Goal: Task Accomplishment & Management: Use online tool/utility

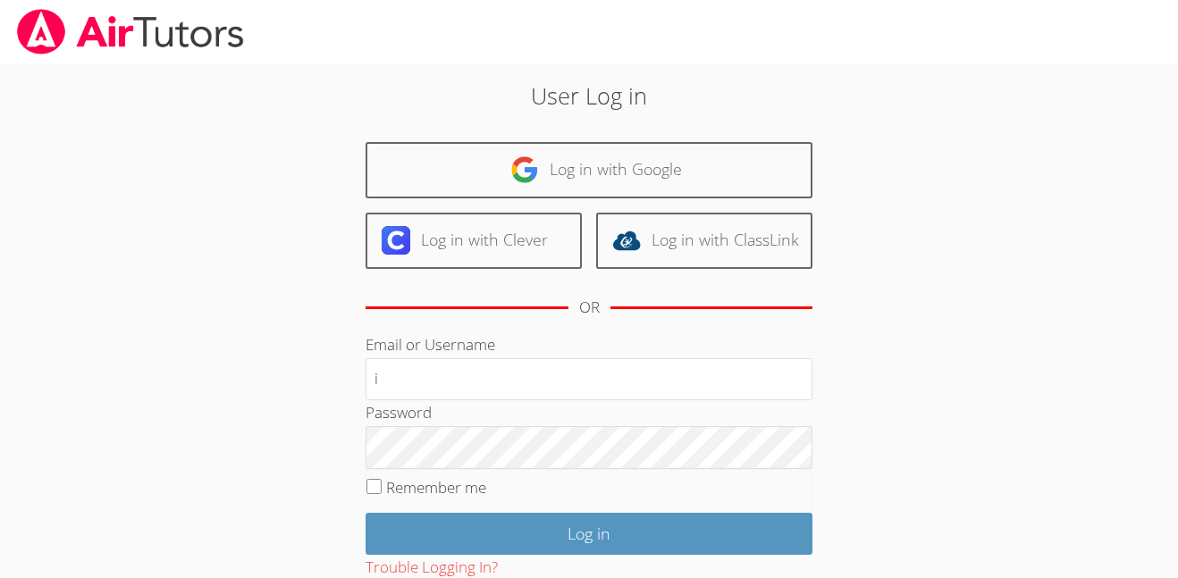
type input "i.archundia2@lodiusd.org"
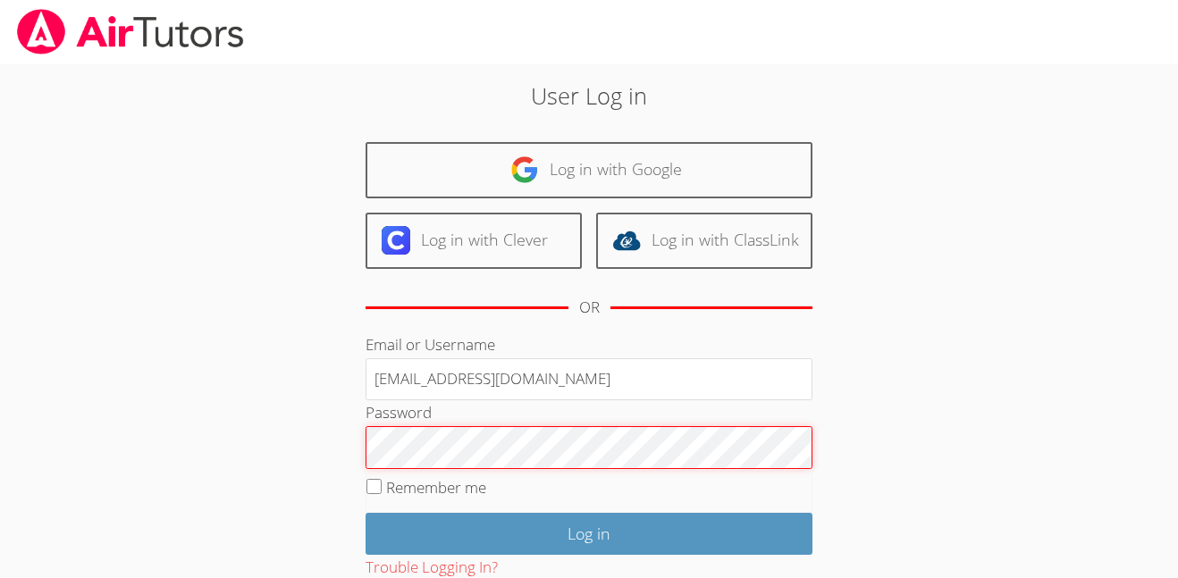
click at [365, 513] on input "Log in" at bounding box center [588, 534] width 447 height 42
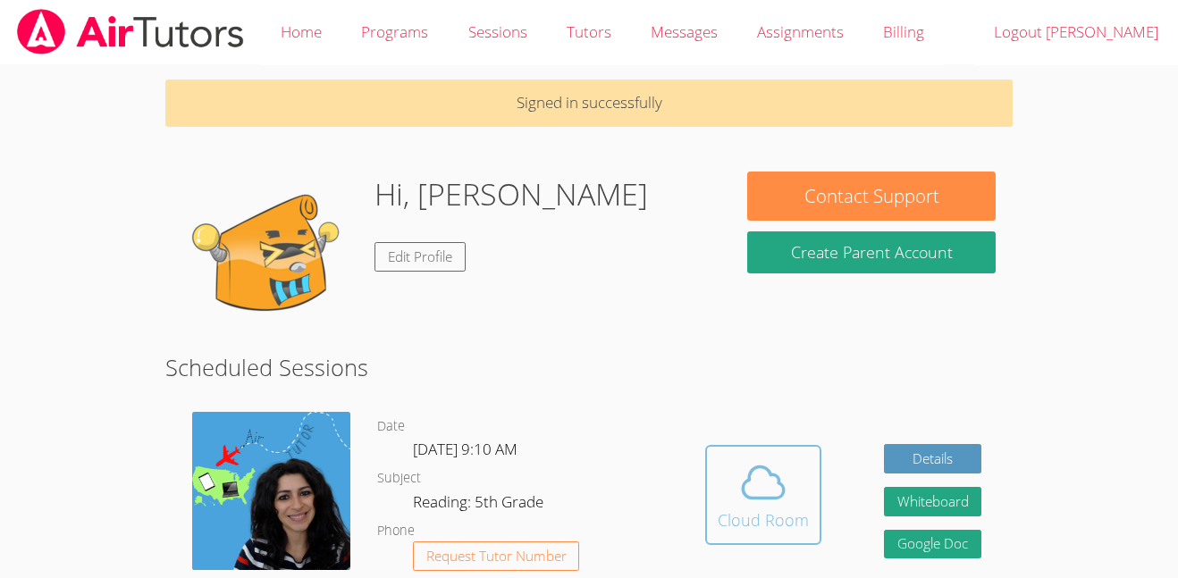
click at [779, 503] on icon at bounding box center [763, 483] width 50 height 50
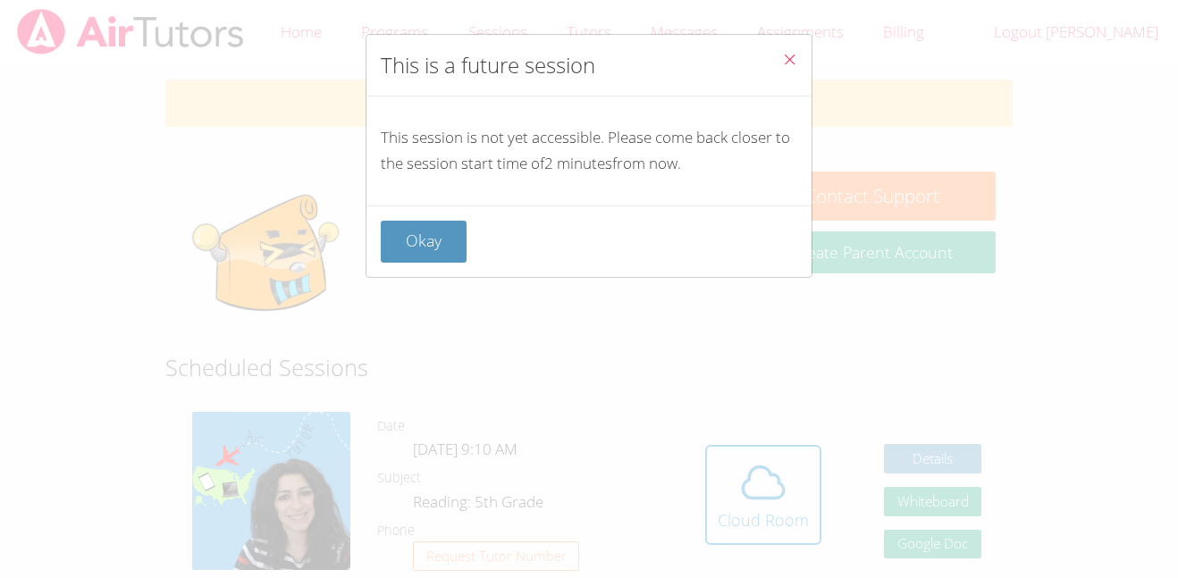
click at [792, 54] on icon "Close" at bounding box center [789, 59] width 15 height 15
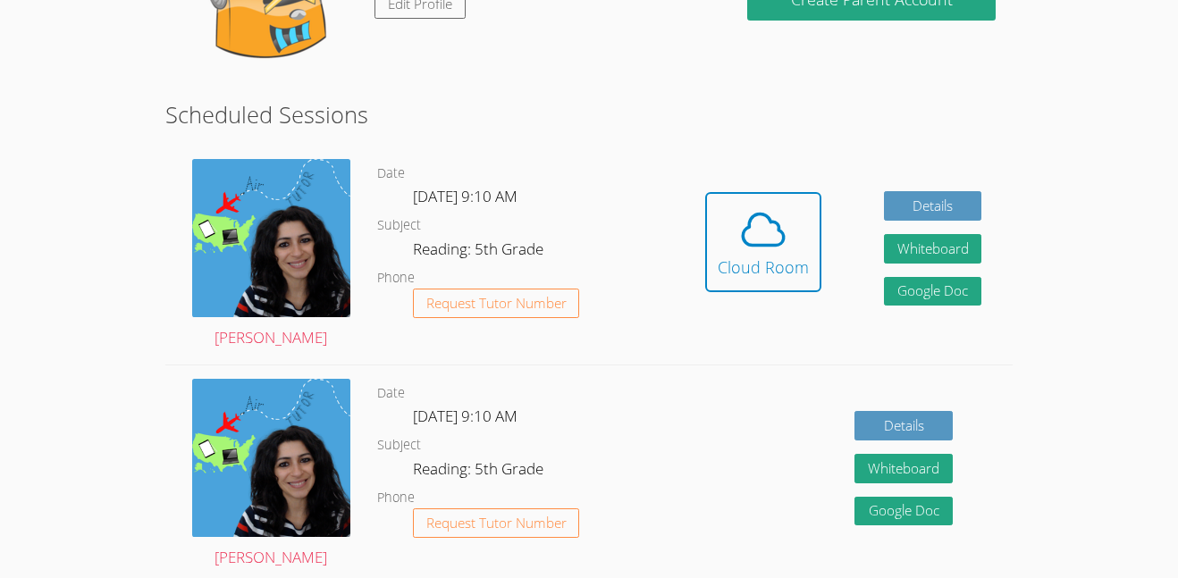
scroll to position [254, 0]
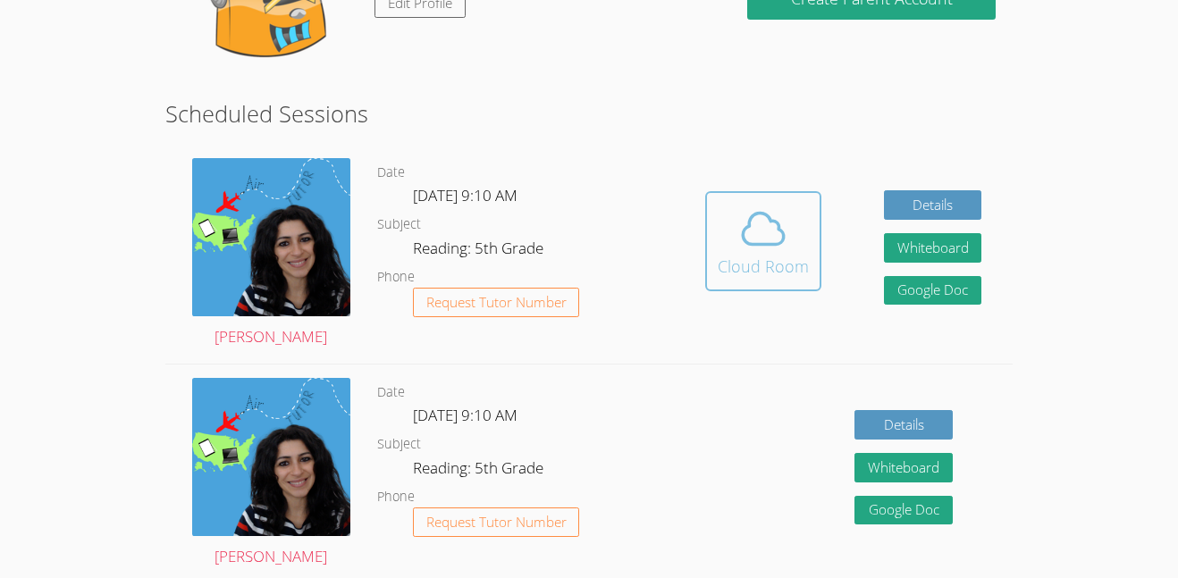
click at [793, 235] on span at bounding box center [763, 229] width 91 height 50
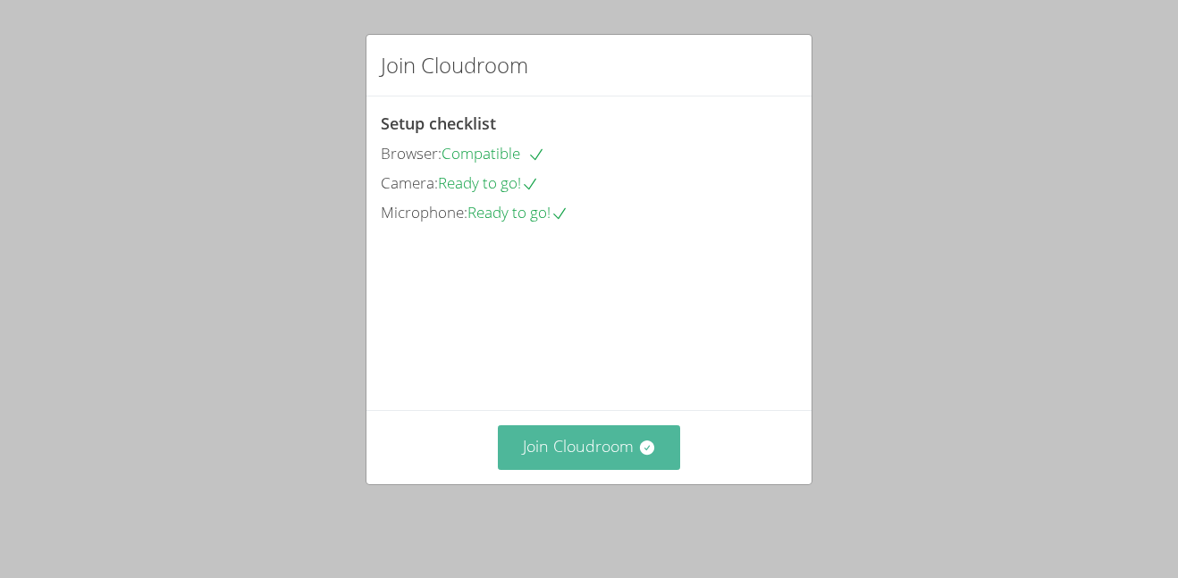
click at [606, 463] on button "Join Cloudroom" at bounding box center [589, 447] width 183 height 44
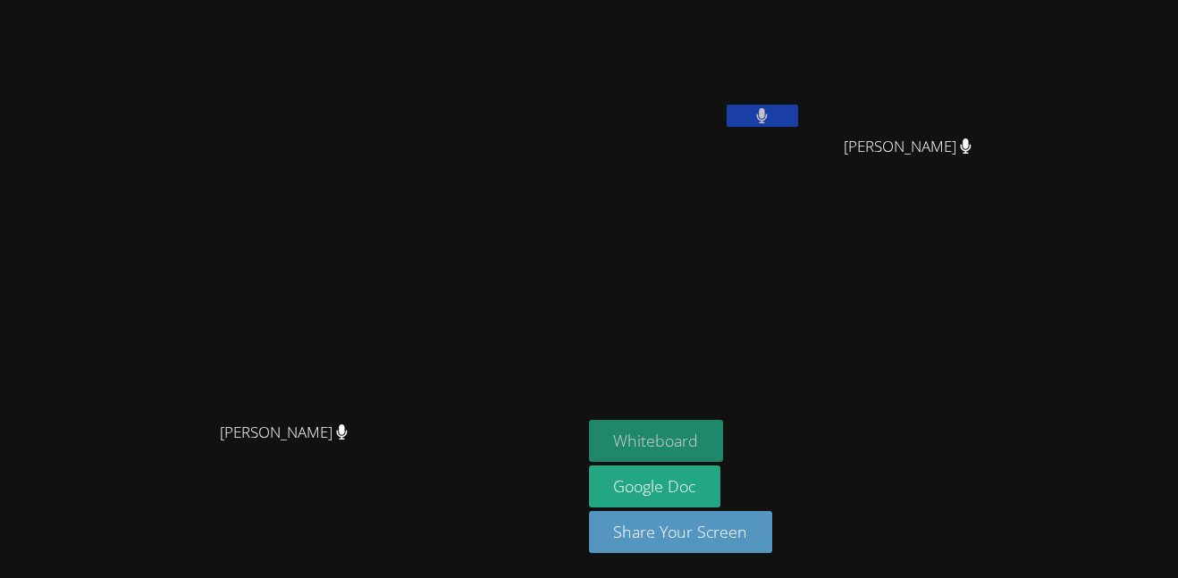
click at [724, 435] on button "Whiteboard" at bounding box center [656, 441] width 135 height 42
click at [802, 244] on video at bounding box center [695, 266] width 213 height 120
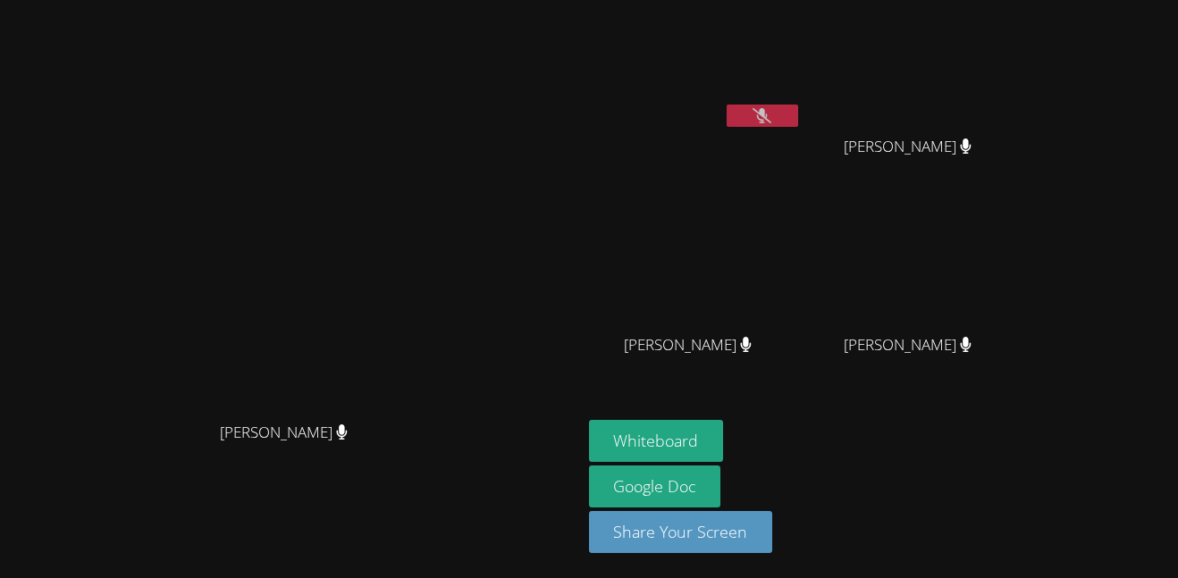
click at [771, 118] on icon at bounding box center [761, 115] width 19 height 15
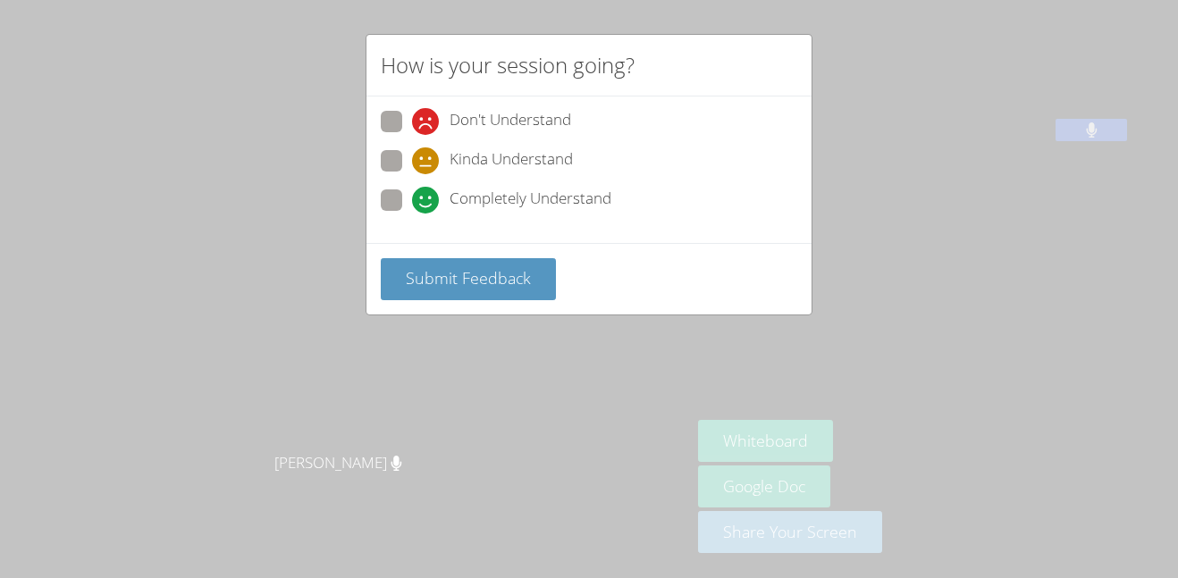
click at [508, 184] on div "Don't Understand Kinda Understand Completely Understand" at bounding box center [589, 166] width 416 height 111
click at [532, 200] on span "Completely Understand" at bounding box center [530, 200] width 162 height 27
click at [427, 200] on input "Completely Understand" at bounding box center [419, 196] width 15 height 15
radio input "true"
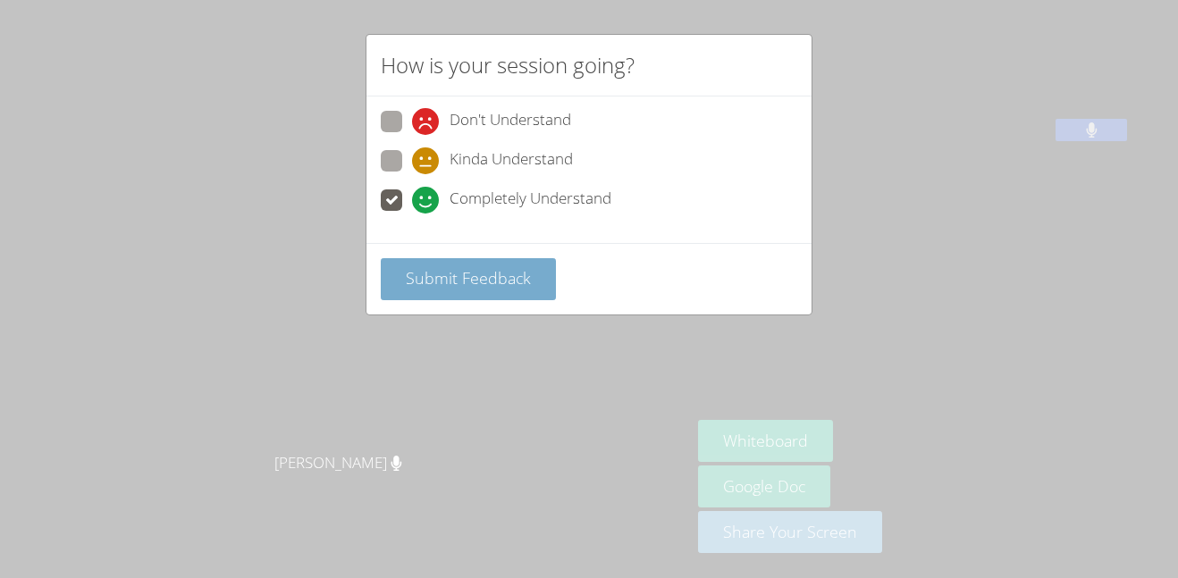
click at [507, 267] on span "Submit Feedback" at bounding box center [468, 277] width 125 height 21
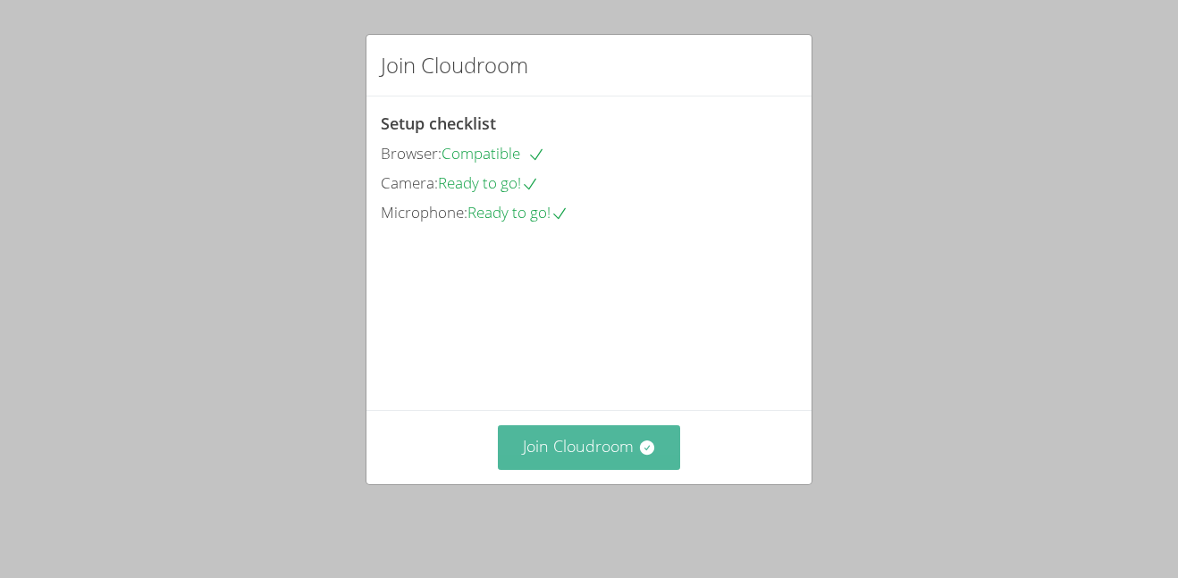
click at [619, 433] on div "Join Cloudroom" at bounding box center [588, 446] width 445 height 73
click at [630, 454] on button "Join Cloudroom" at bounding box center [589, 447] width 183 height 44
